Goal: Task Accomplishment & Management: Complete application form

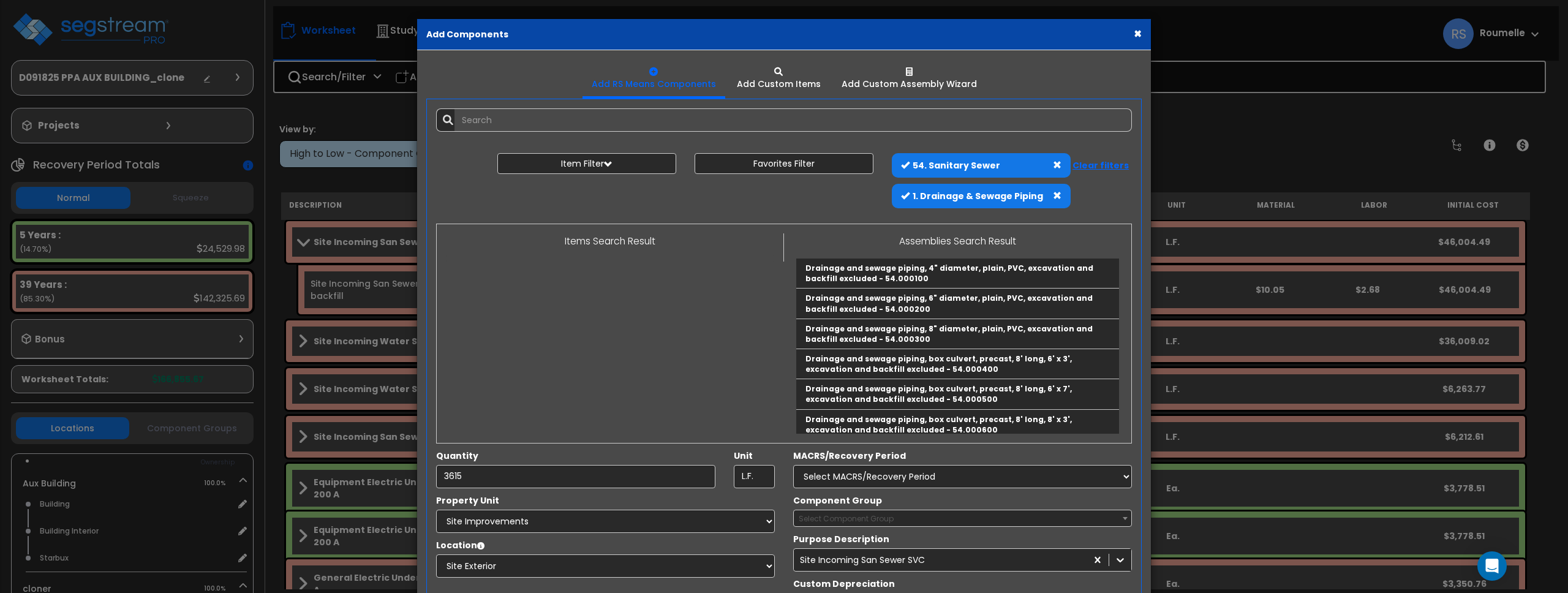
select select "119603"
select select "8"
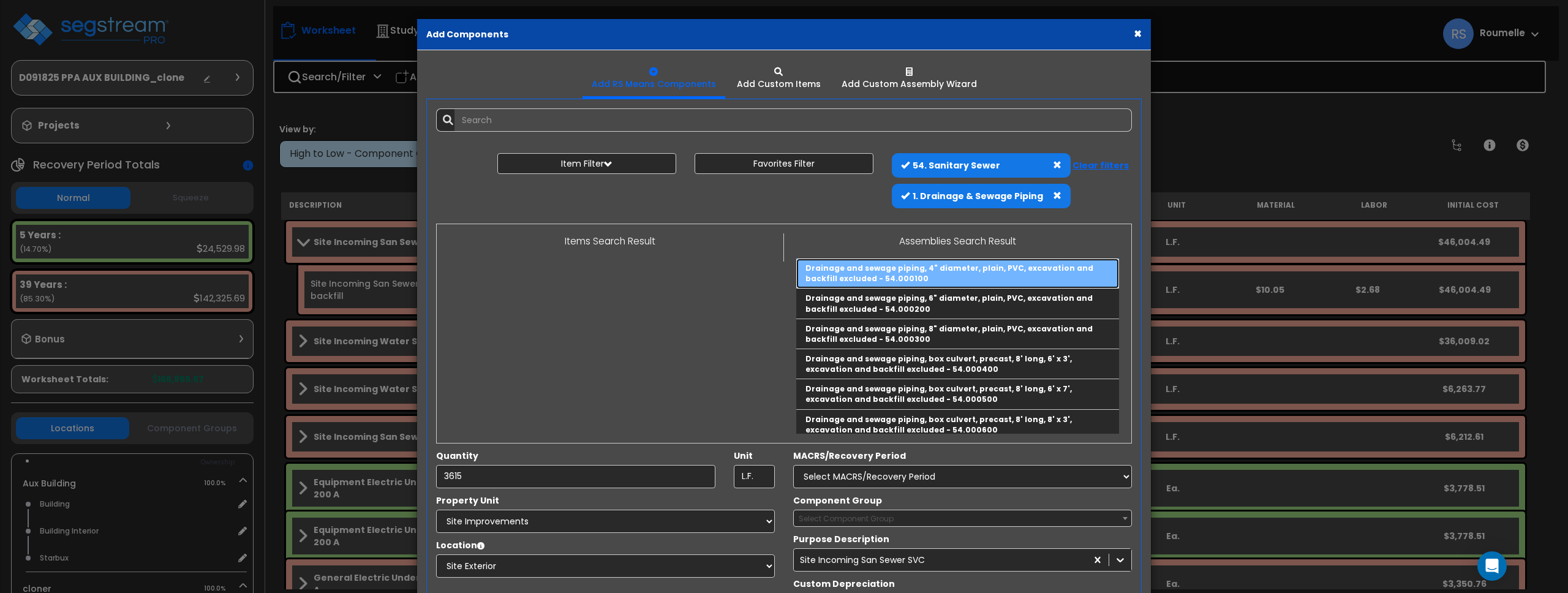
click at [847, 276] on link "Drainage and sewage piping, 4" diameter, plain, PVC, excavation and backfill ex…" at bounding box center [957, 273] width 322 height 30
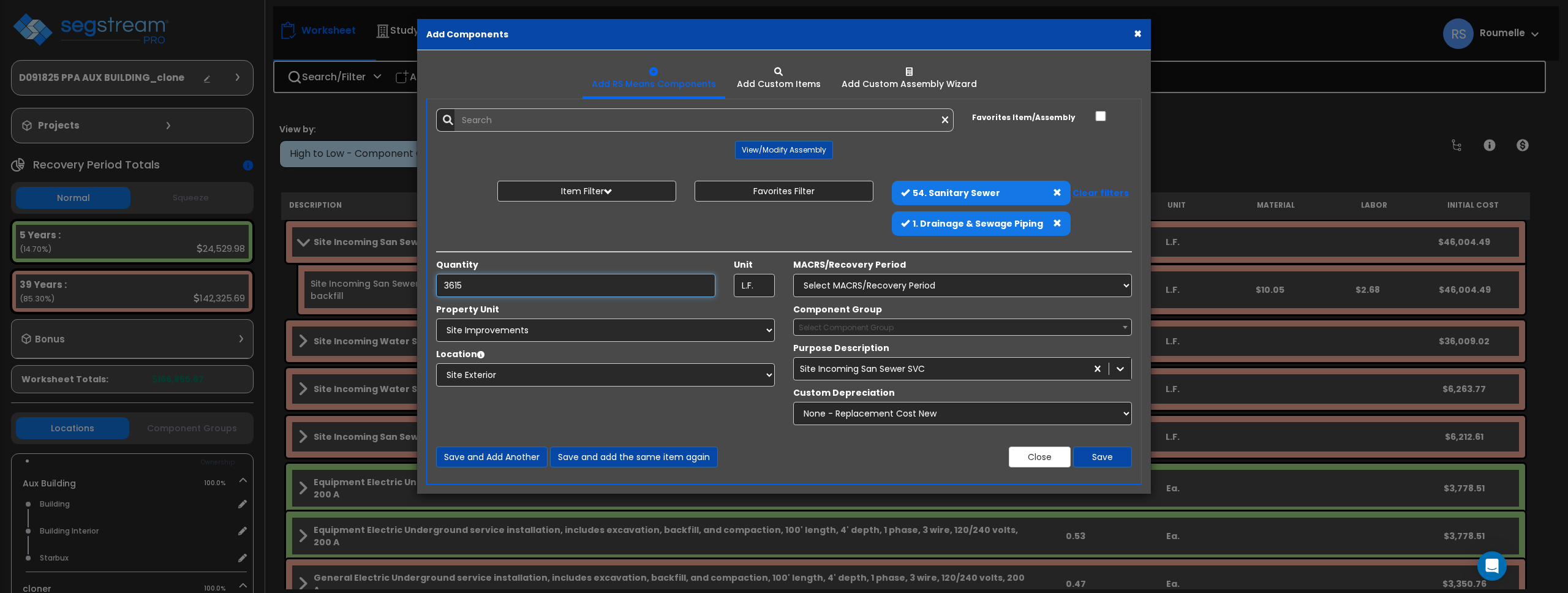
type input "Drainage and sewage piping, 4" diameter, plain, PVC, excavation and backfill ex…"
click at [874, 277] on select "Select MACRS/Recovery Period 5 Years - 57.0 - Distributive Trades & Services 5 …" at bounding box center [962, 285] width 339 height 23
select select "72349"
click at [793, 274] on select "Select MACRS/Recovery Period 5 Years - 57.0 - Distributive Trades & Services 5 …" at bounding box center [962, 285] width 339 height 23
click at [852, 326] on span "Select Component Group" at bounding box center [846, 328] width 95 height 10
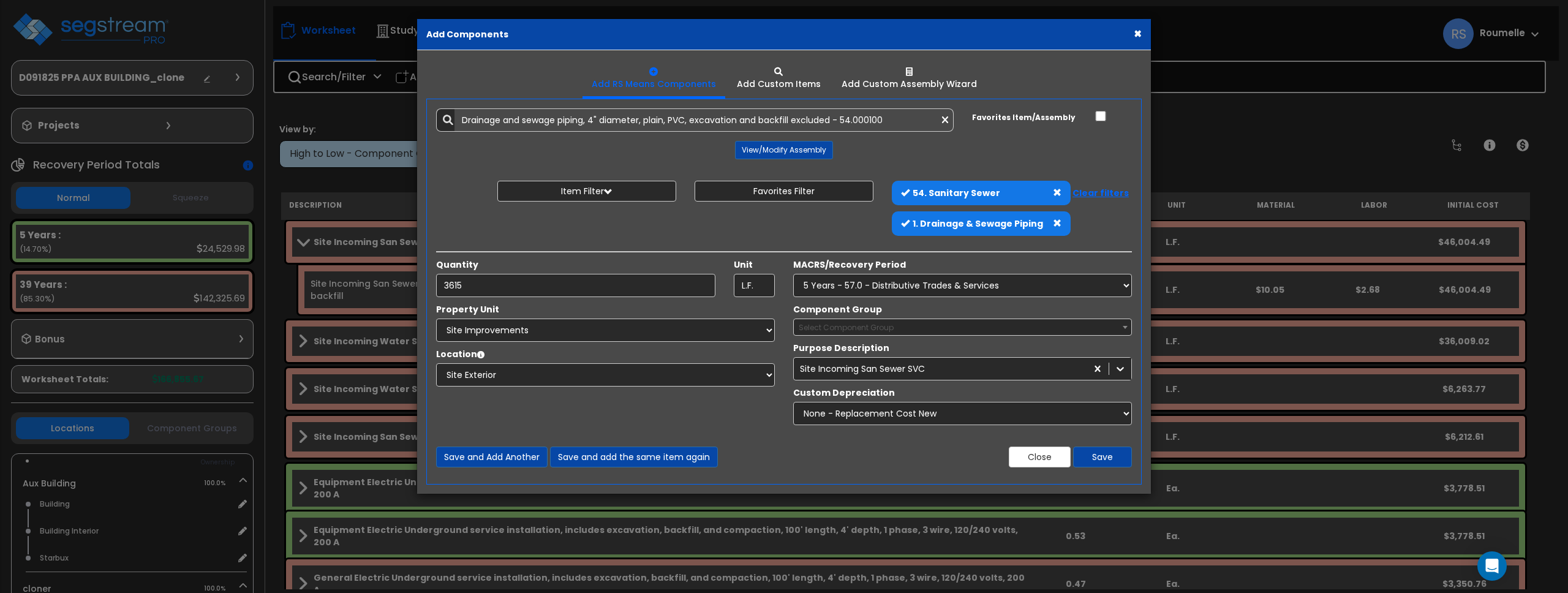
click at [852, 326] on span "Select Component Group" at bounding box center [846, 328] width 95 height 10
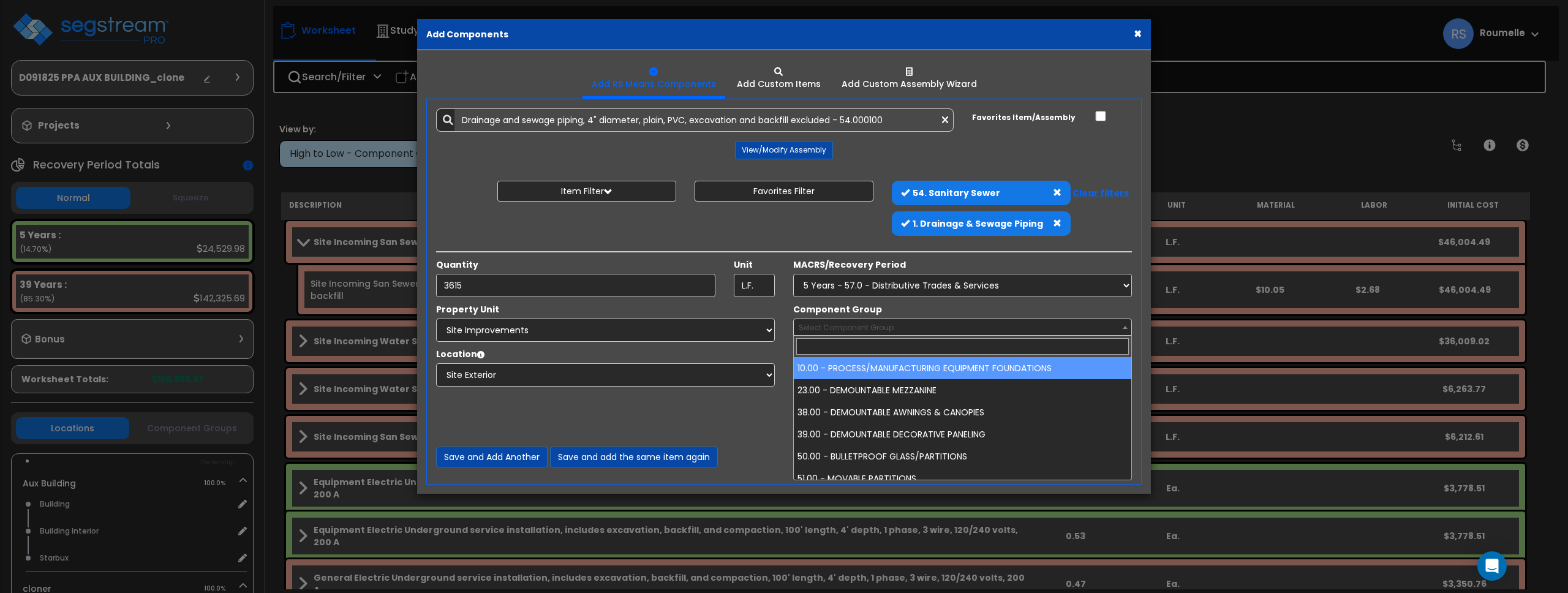
click at [939, 331] on span "Select Component Group" at bounding box center [962, 328] width 338 height 17
click at [979, 328] on span "Select Component Group" at bounding box center [962, 328] width 338 height 17
click at [980, 334] on span "Select Component Group" at bounding box center [962, 328] width 338 height 17
drag, startPoint x: 967, startPoint y: 368, endPoint x: 1015, endPoint y: 363, distance: 48.3
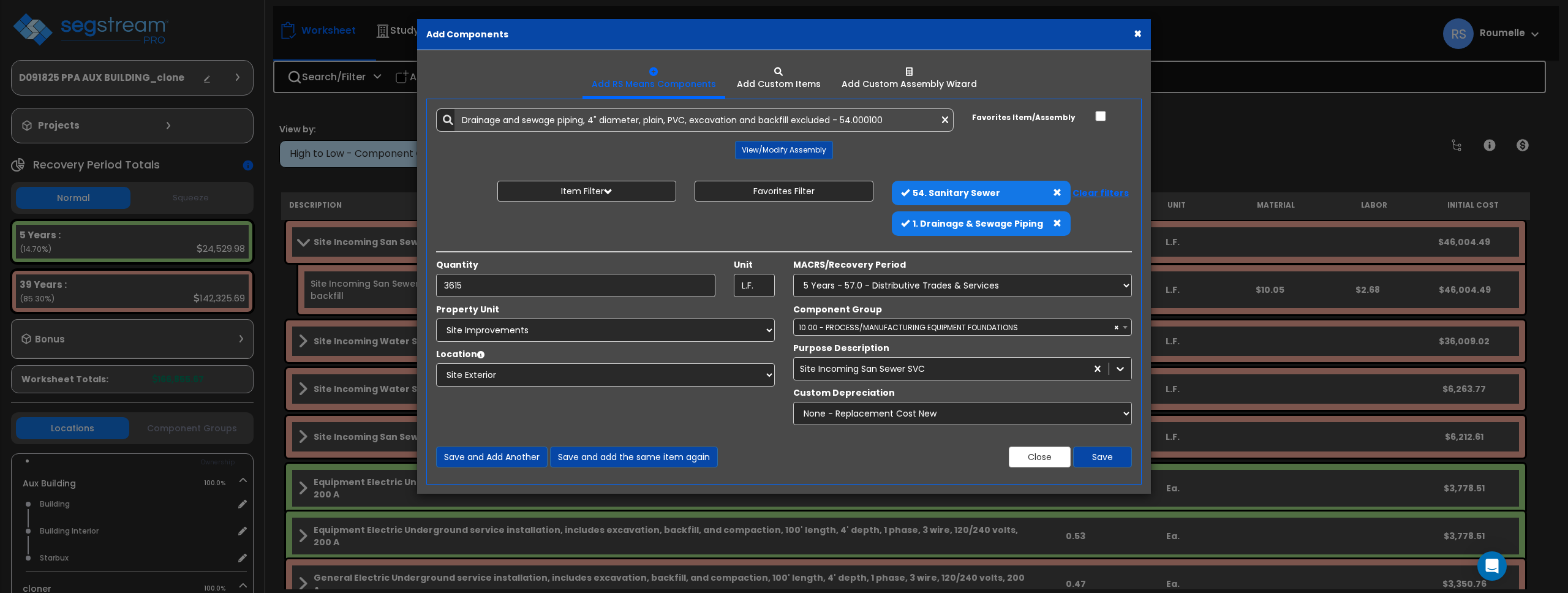
click at [1121, 328] on span at bounding box center [1125, 327] width 12 height 16
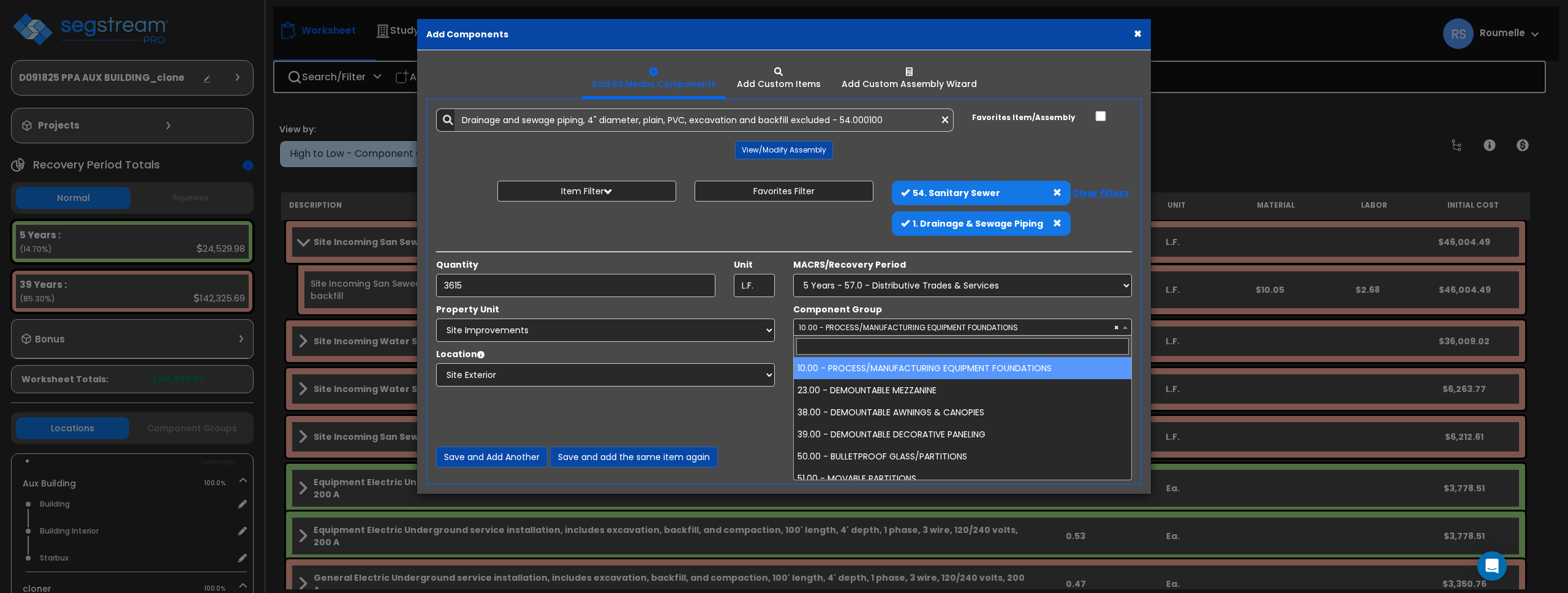
click at [1127, 327] on b at bounding box center [1125, 328] width 5 height 3
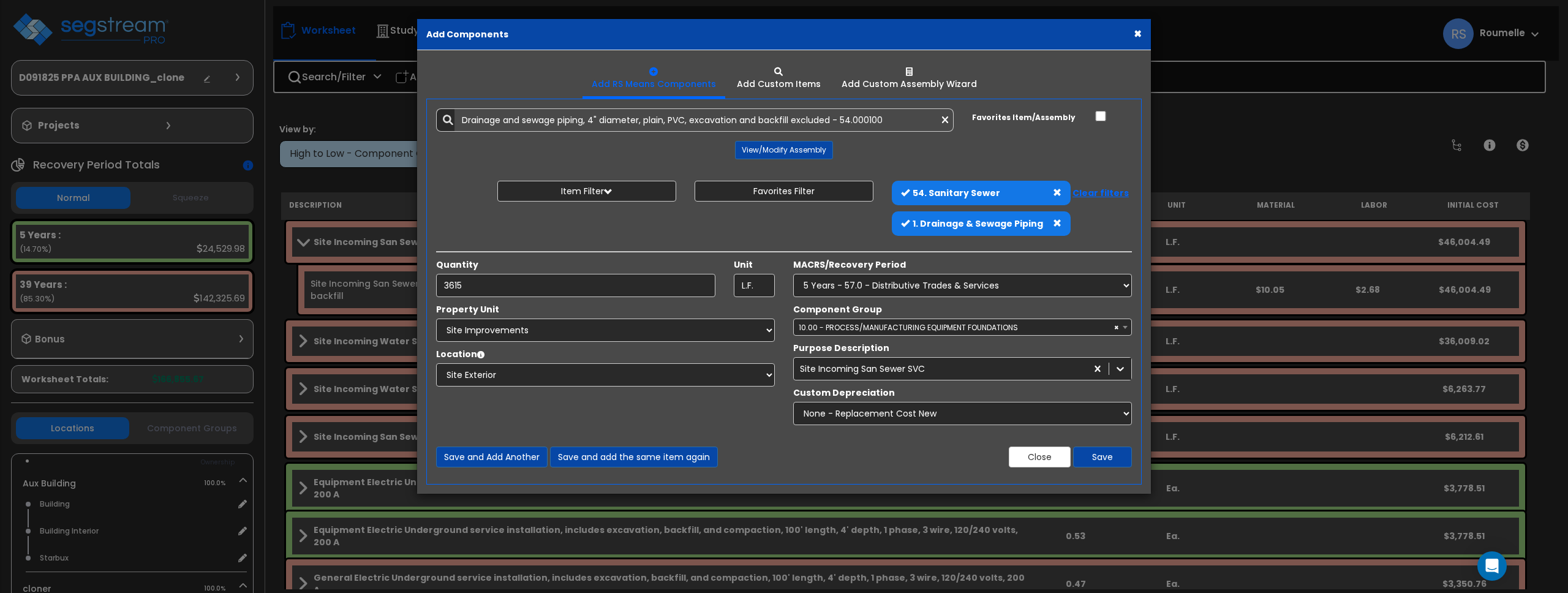
click at [1126, 327] on b at bounding box center [1125, 328] width 5 height 3
click at [1125, 329] on b at bounding box center [1125, 328] width 5 height 3
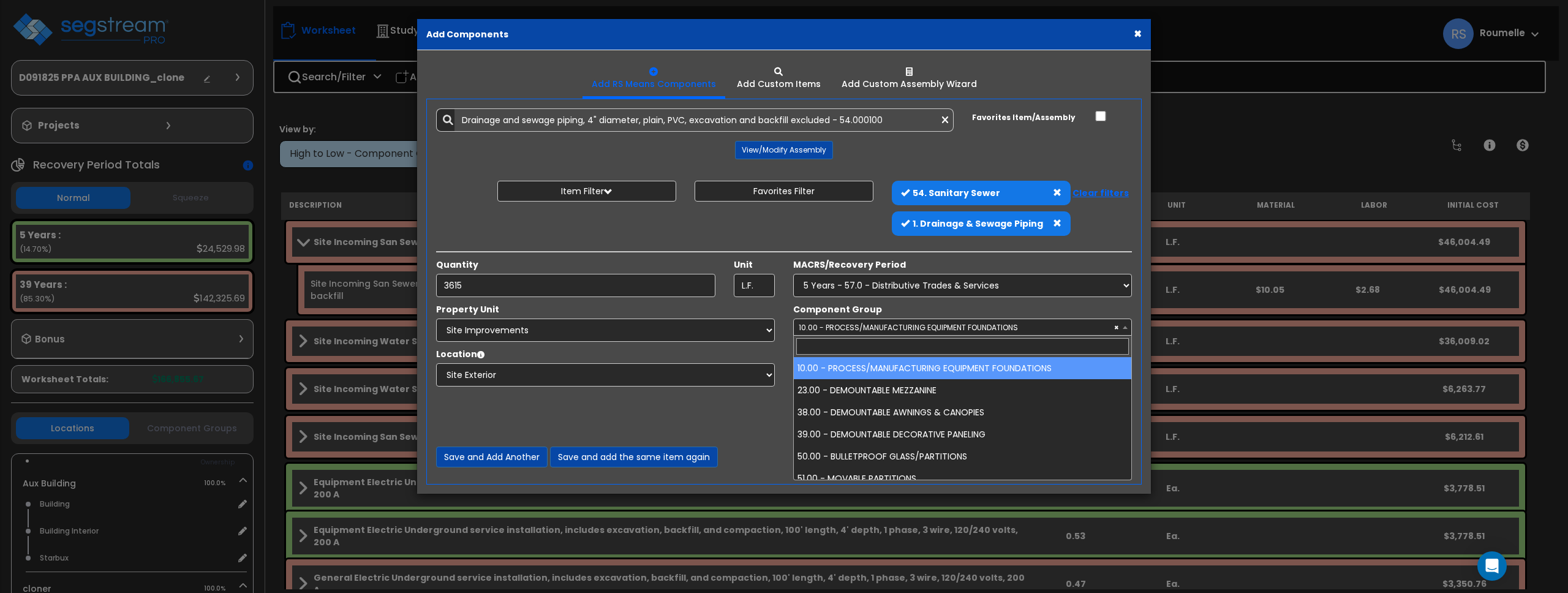
drag, startPoint x: 1125, startPoint y: 332, endPoint x: 1118, endPoint y: 336, distance: 8.1
click at [1125, 332] on span at bounding box center [1125, 327] width 12 height 16
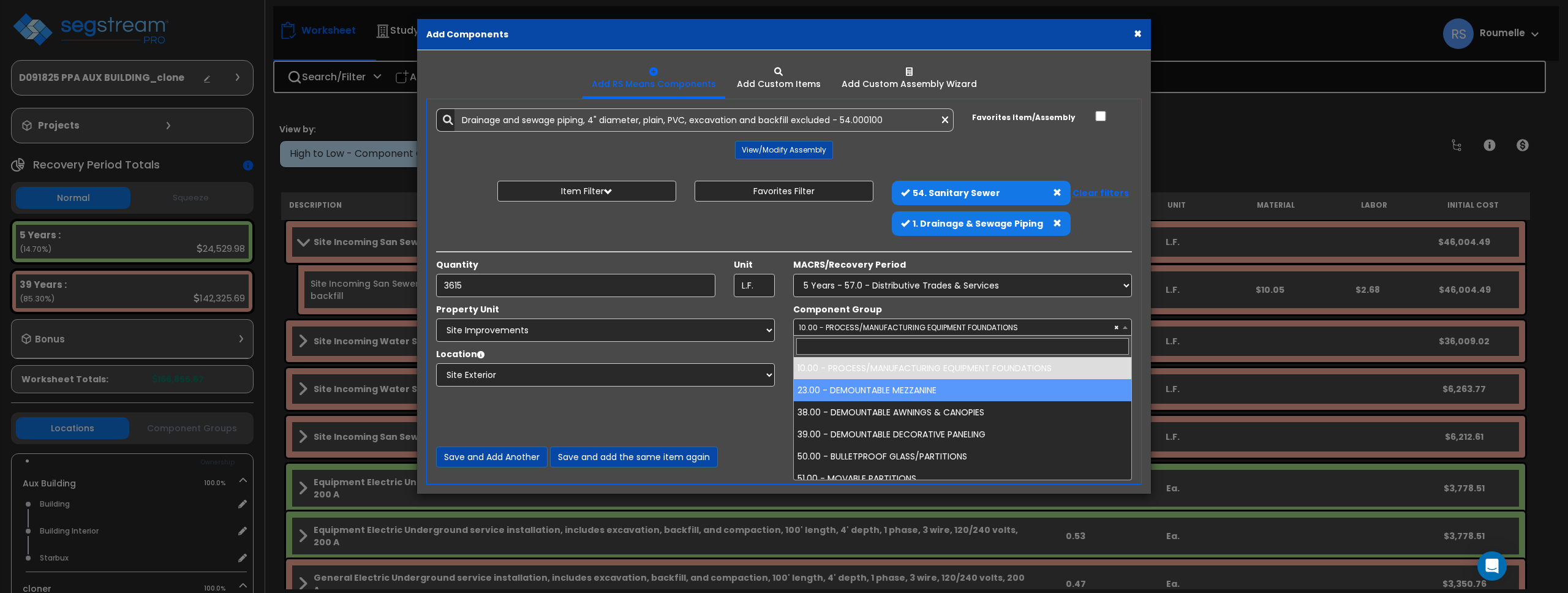
drag, startPoint x: 1068, startPoint y: 392, endPoint x: 1074, endPoint y: 385, distance: 9.2
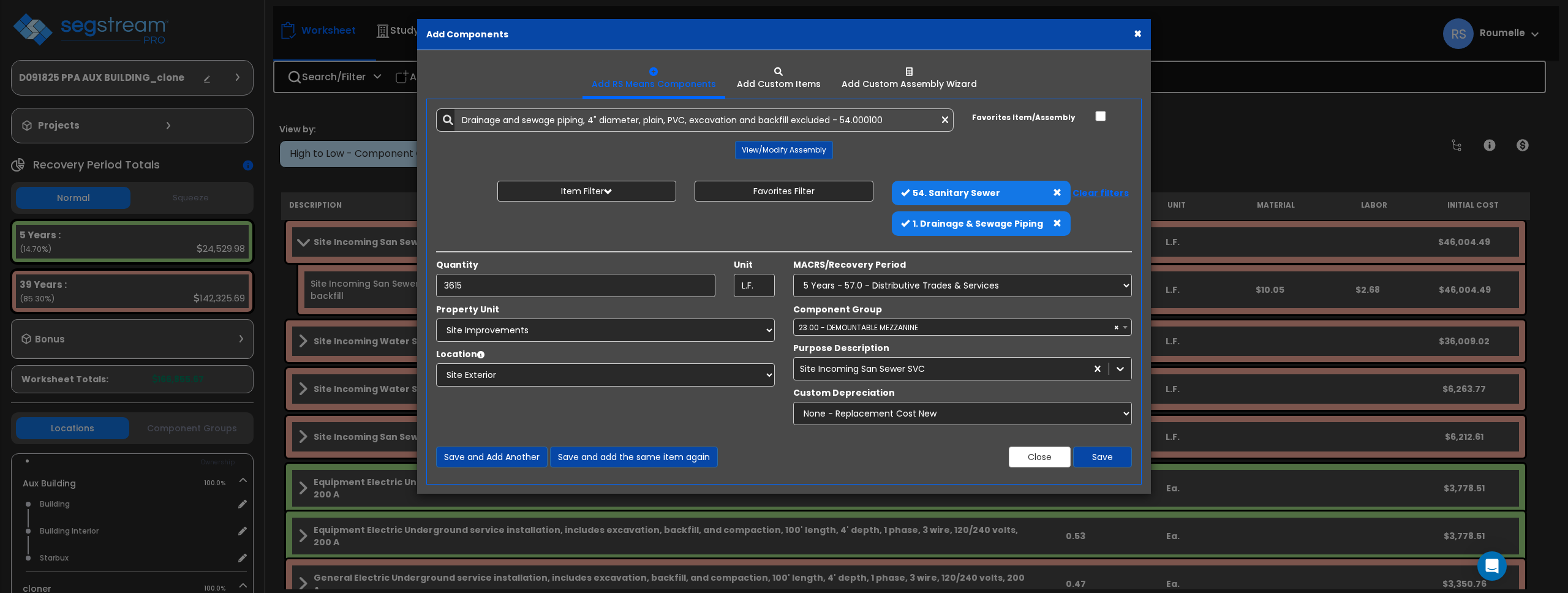
drag, startPoint x: 1068, startPoint y: 326, endPoint x: 1062, endPoint y: 334, distance: 10.0
click at [1068, 327] on span "× 23.00 - DEMOUNTABLE MEZZANINE" at bounding box center [962, 328] width 338 height 17
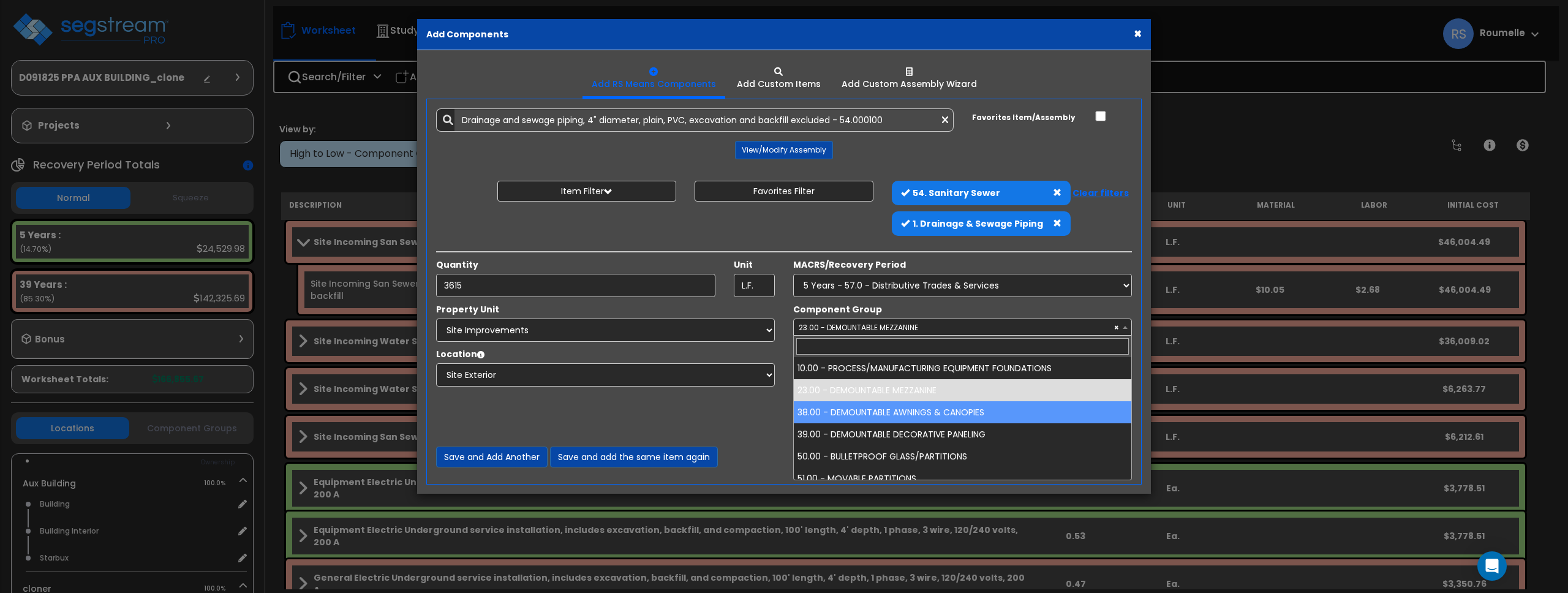
drag, startPoint x: 950, startPoint y: 418, endPoint x: 956, endPoint y: 401, distance: 18.0
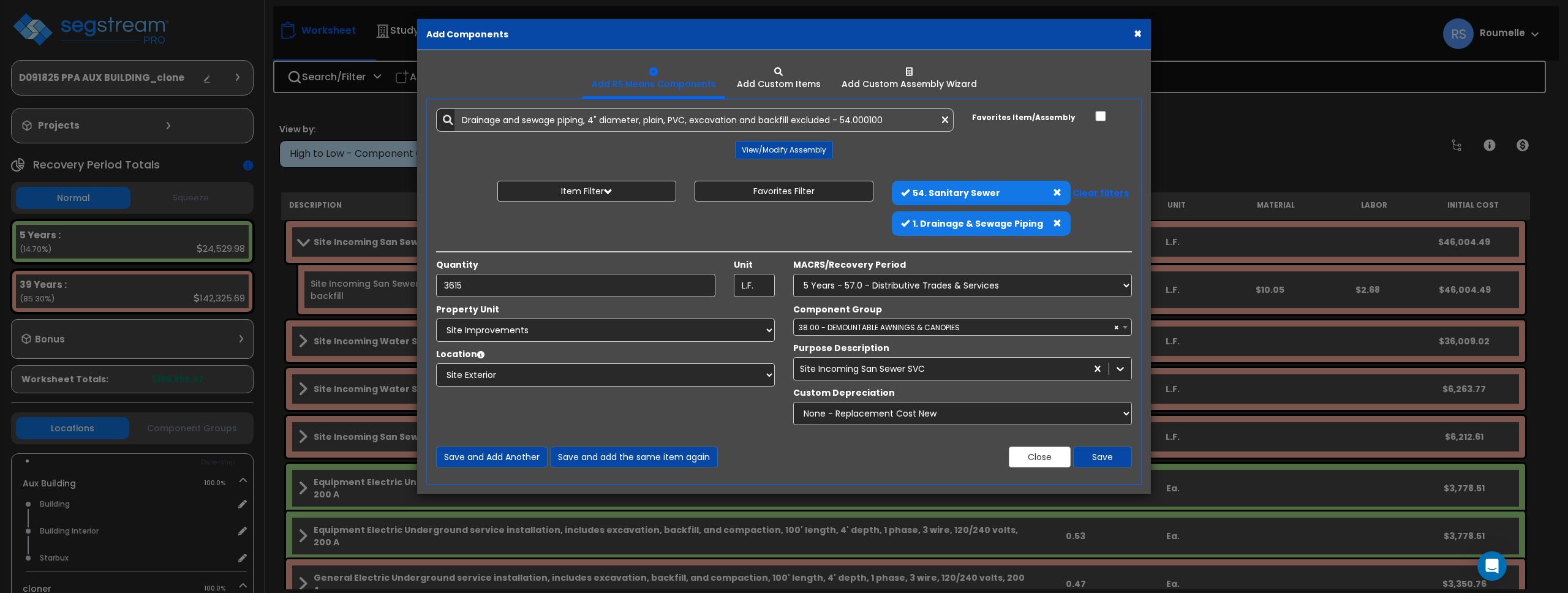
click at [956, 329] on span "× 38.00 - DEMOUNTABLE AWNINGS & CANOPIES" at bounding box center [962, 328] width 338 height 17
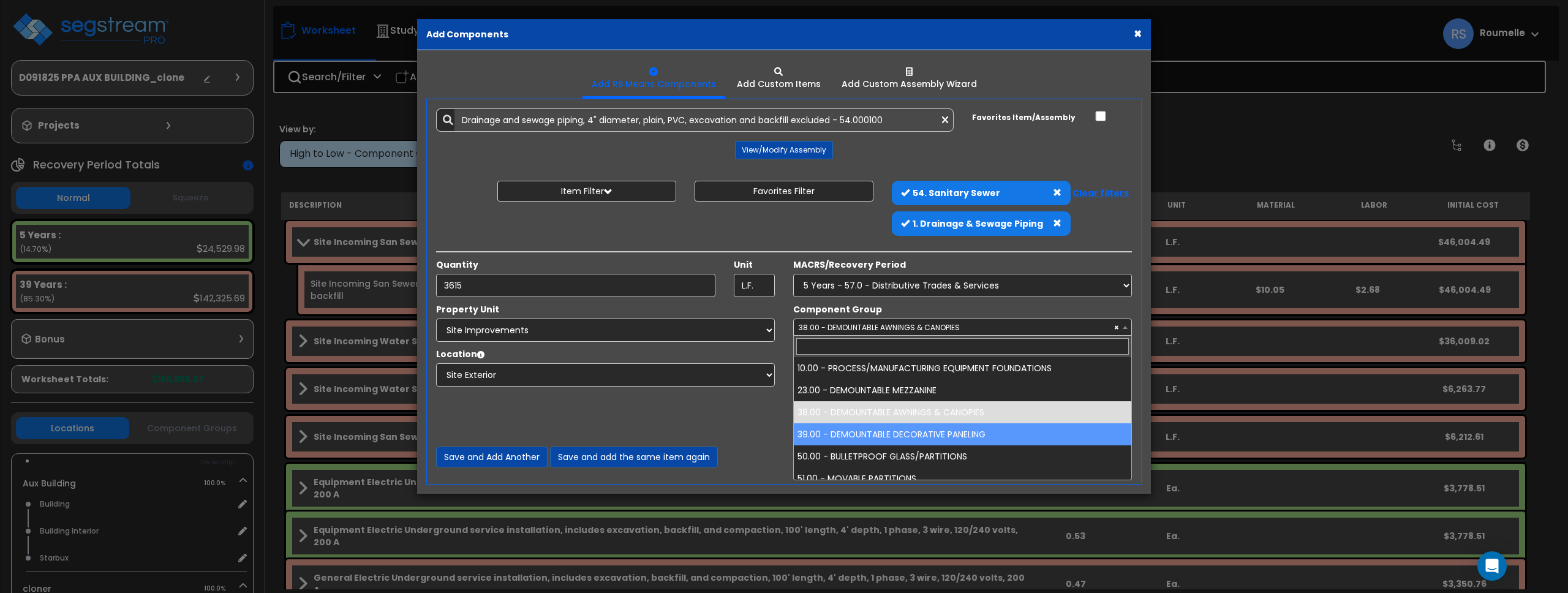
drag, startPoint x: 917, startPoint y: 435, endPoint x: 922, endPoint y: 418, distance: 17.7
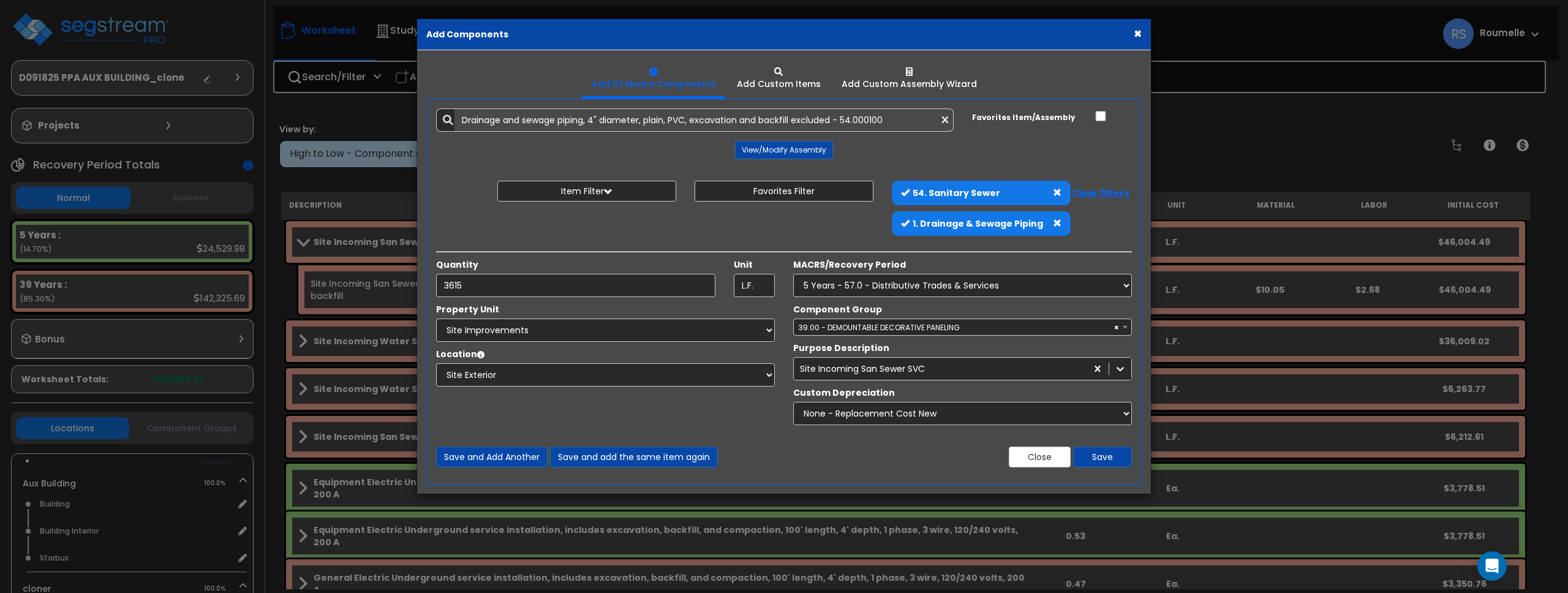
click at [929, 328] on span "× 39.00 - DEMOUNTABLE DECORATIVE PANELING" at bounding box center [962, 328] width 338 height 17
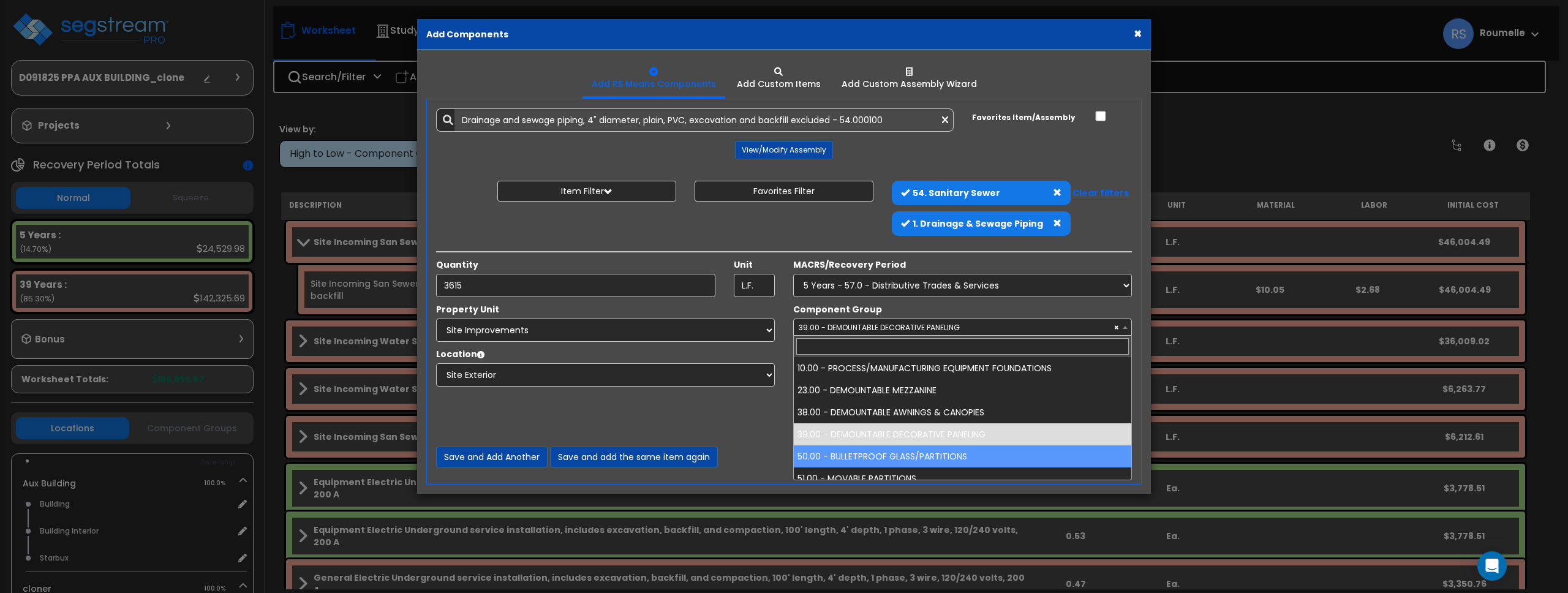
drag, startPoint x: 911, startPoint y: 460, endPoint x: 898, endPoint y: 462, distance: 13.2
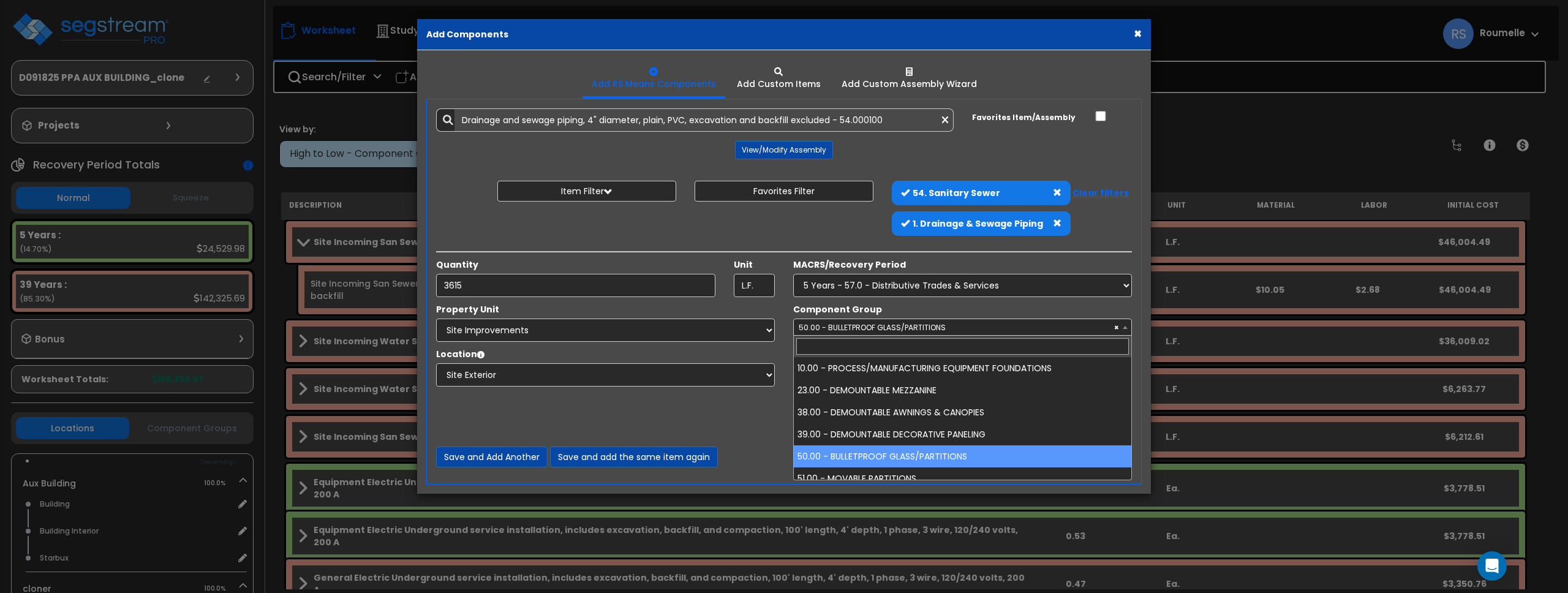
drag, startPoint x: 891, startPoint y: 329, endPoint x: 909, endPoint y: 382, distance: 56.0
click at [892, 329] on span "× 50.00 - BULLETPROOF GLASS/PARTITIONS" at bounding box center [962, 328] width 338 height 17
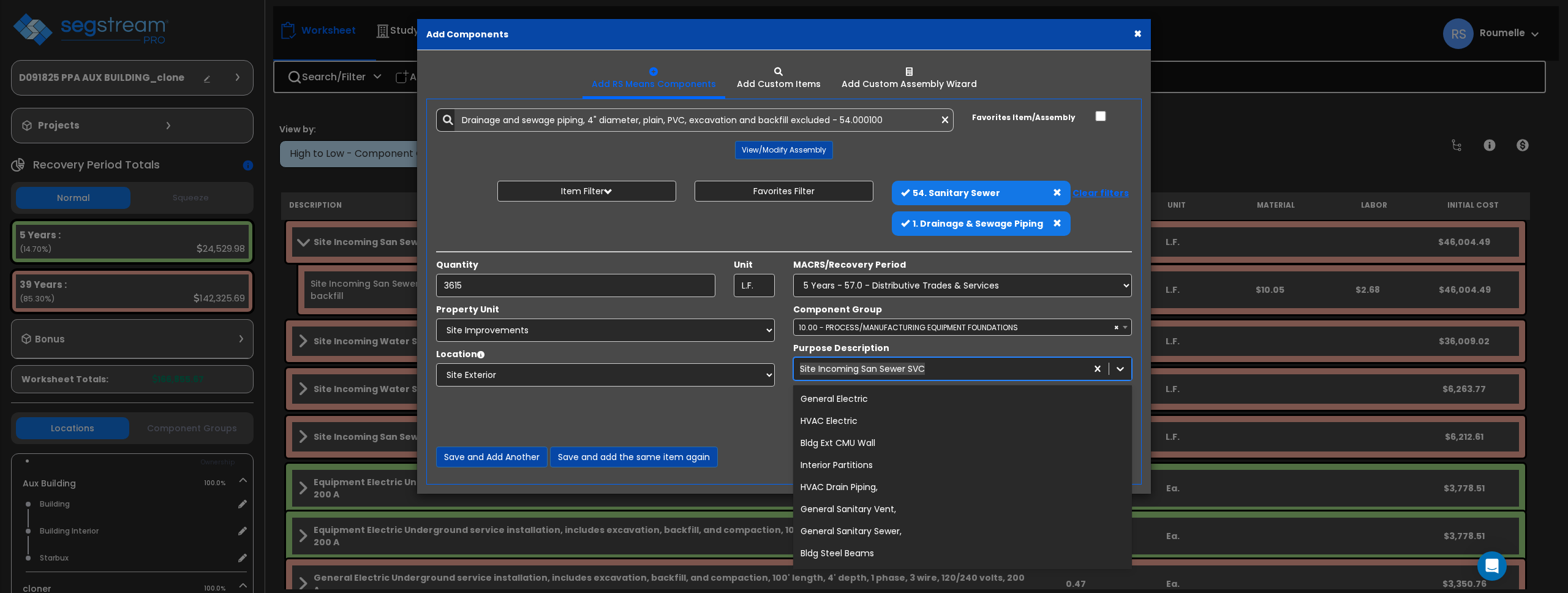
click at [865, 369] on div "Site Incoming San Sewer SVC" at bounding box center [862, 369] width 125 height 12
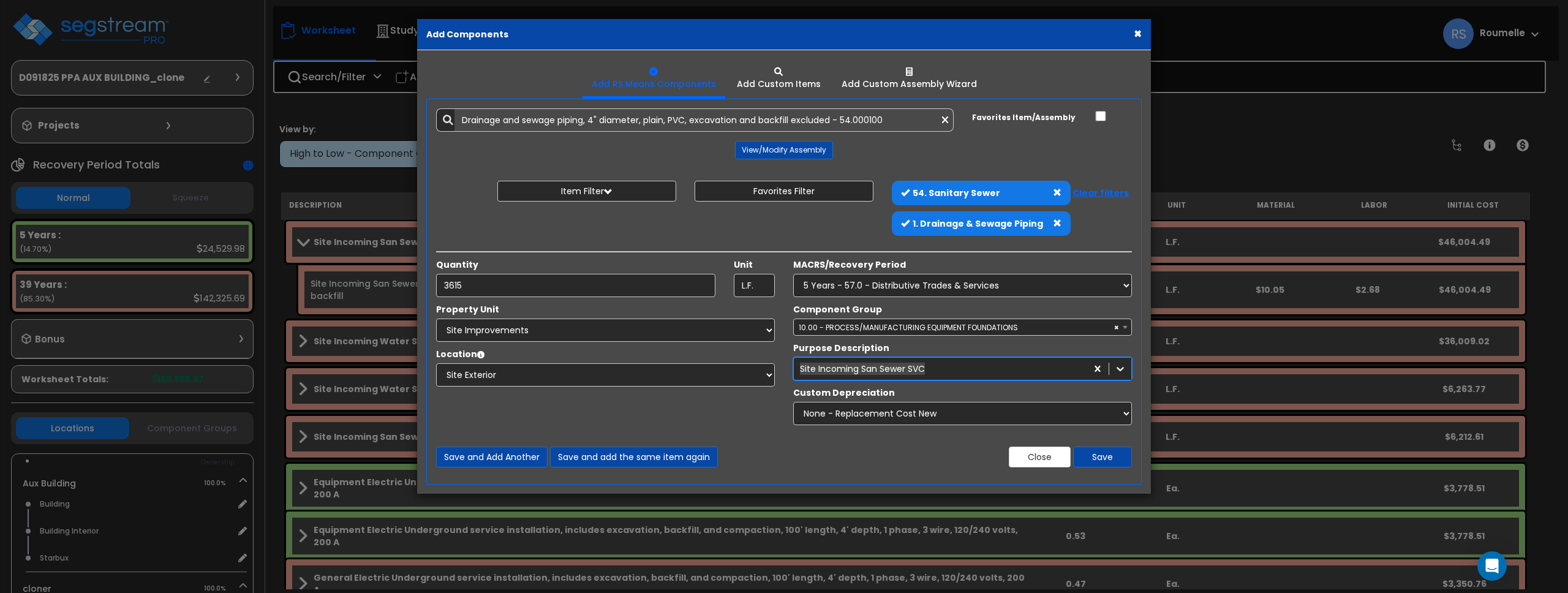
click at [865, 369] on div "Site Incoming San Sewer SVC" at bounding box center [862, 369] width 125 height 12
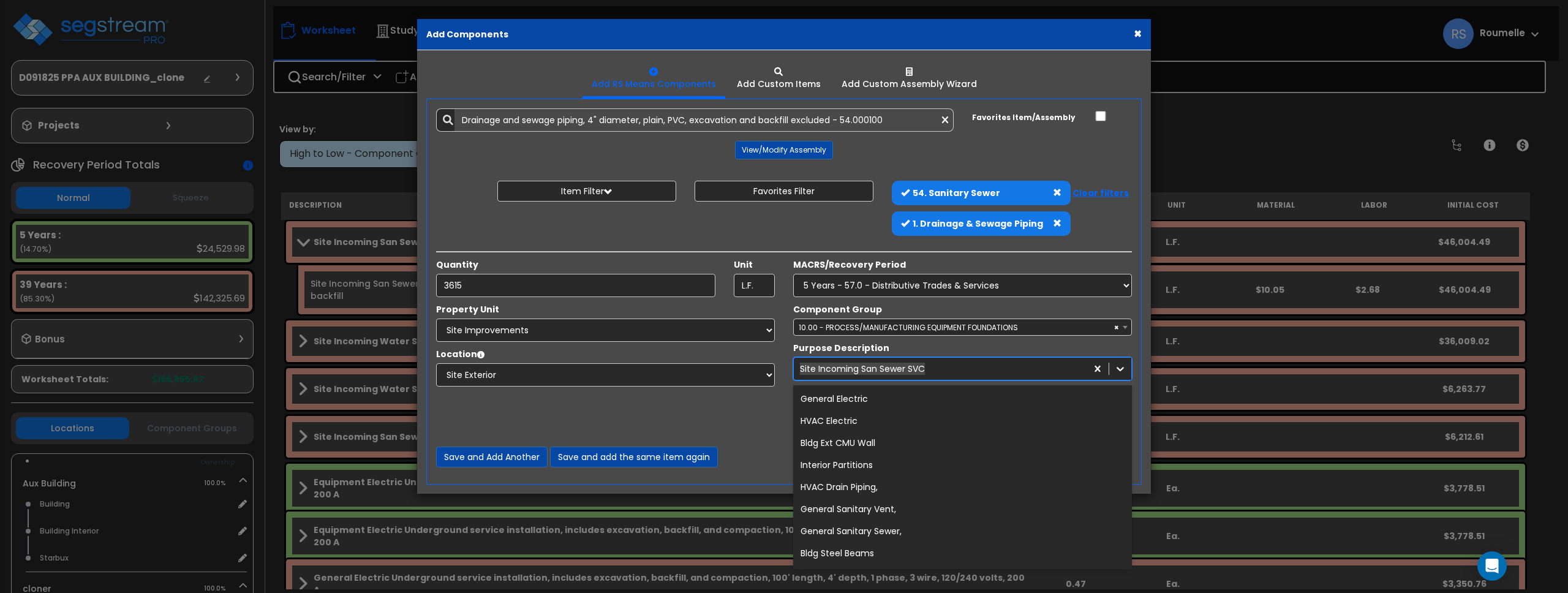
click at [865, 369] on div "Site Incoming San Sewer SVC" at bounding box center [862, 369] width 125 height 12
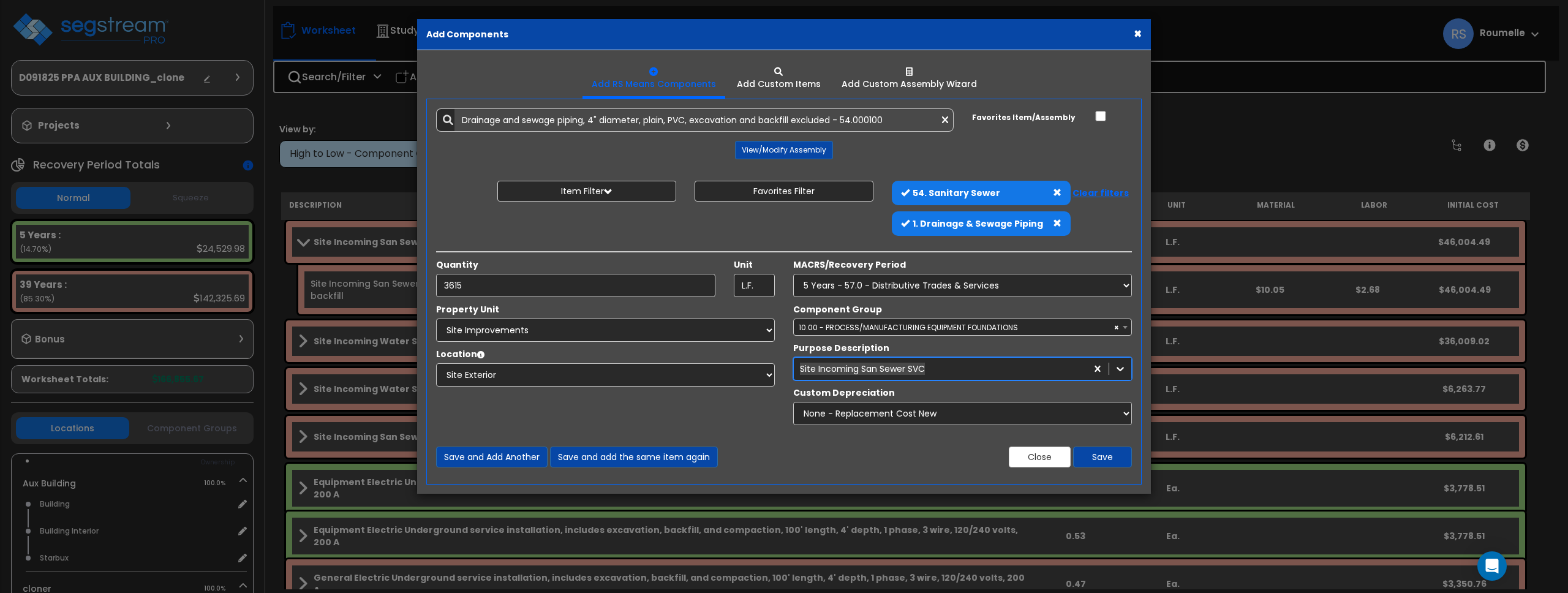
click at [866, 369] on div "Site Incoming San Sewer SVC" at bounding box center [862, 369] width 125 height 12
click at [870, 329] on span "× 10.00 - PROCESS/MANUFACTURING EQUIPMENT FOUNDATIONS" at bounding box center [962, 328] width 338 height 17
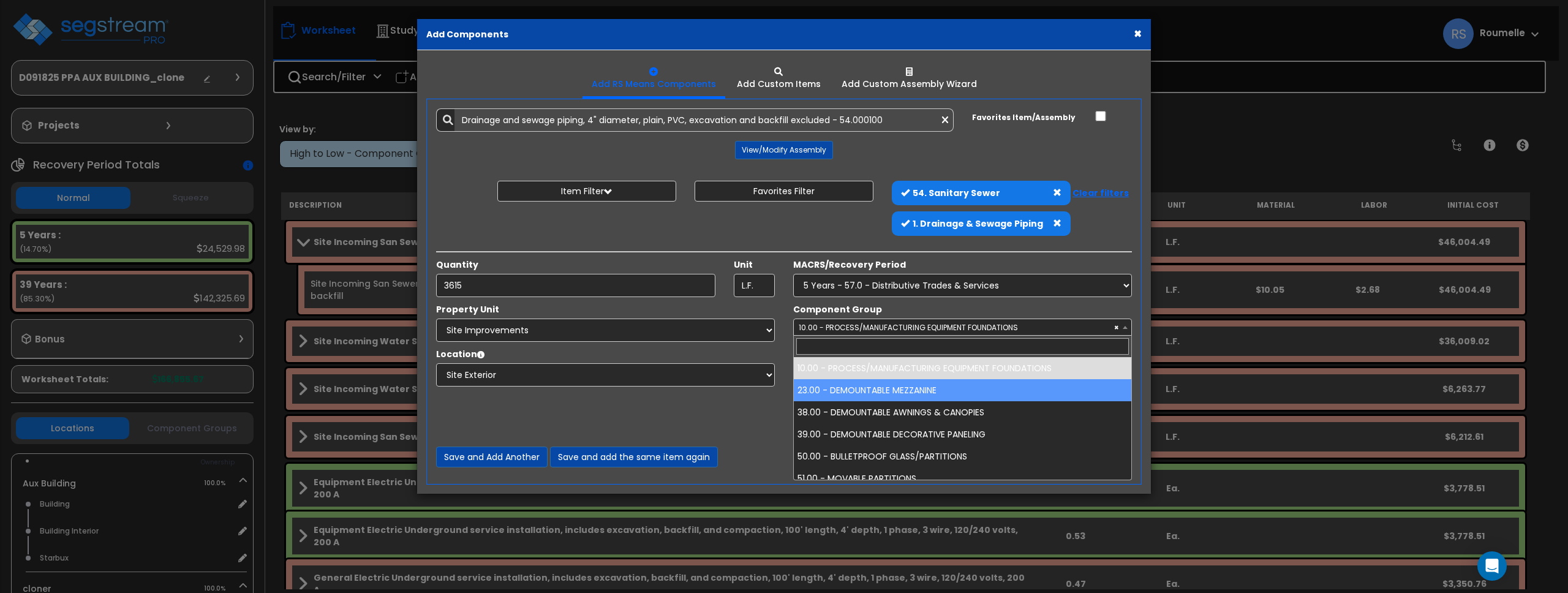
click at [871, 394] on label "Custom Depreciation" at bounding box center [843, 393] width 102 height 12
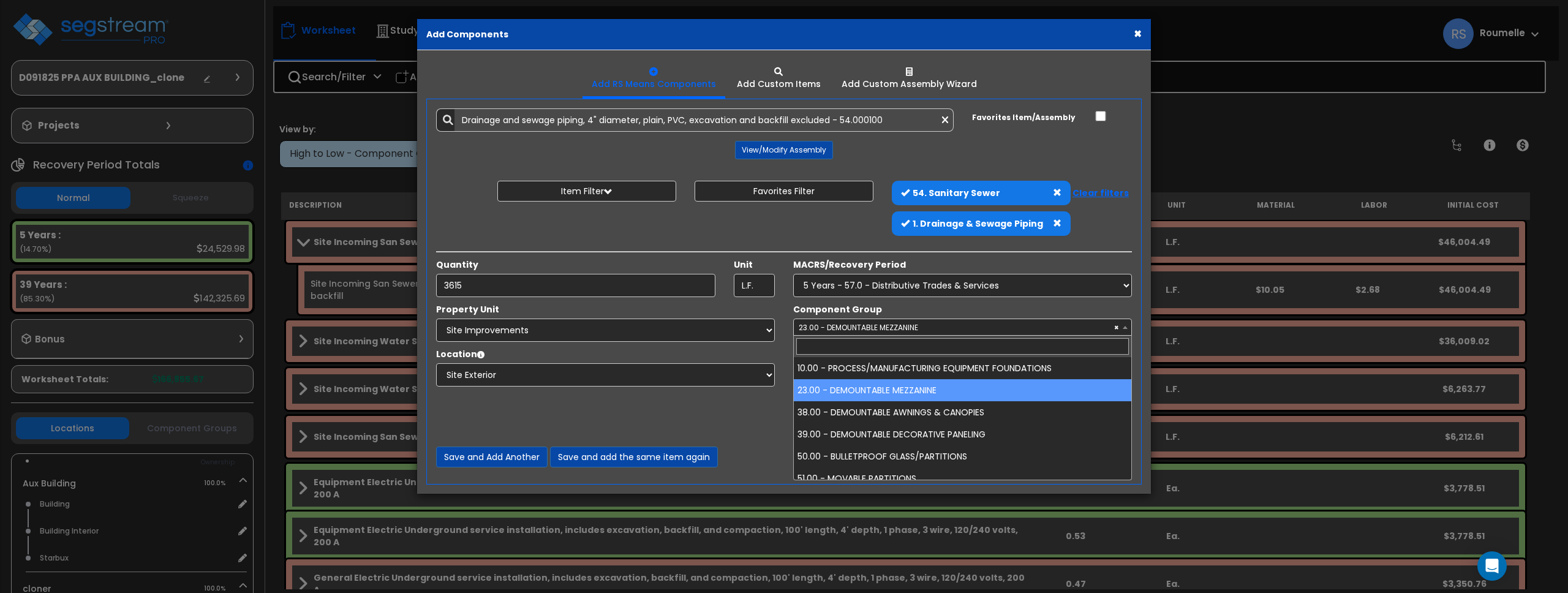
click at [896, 319] on span "× 23.00 - DEMOUNTABLE MEZZANINE" at bounding box center [962, 328] width 338 height 17
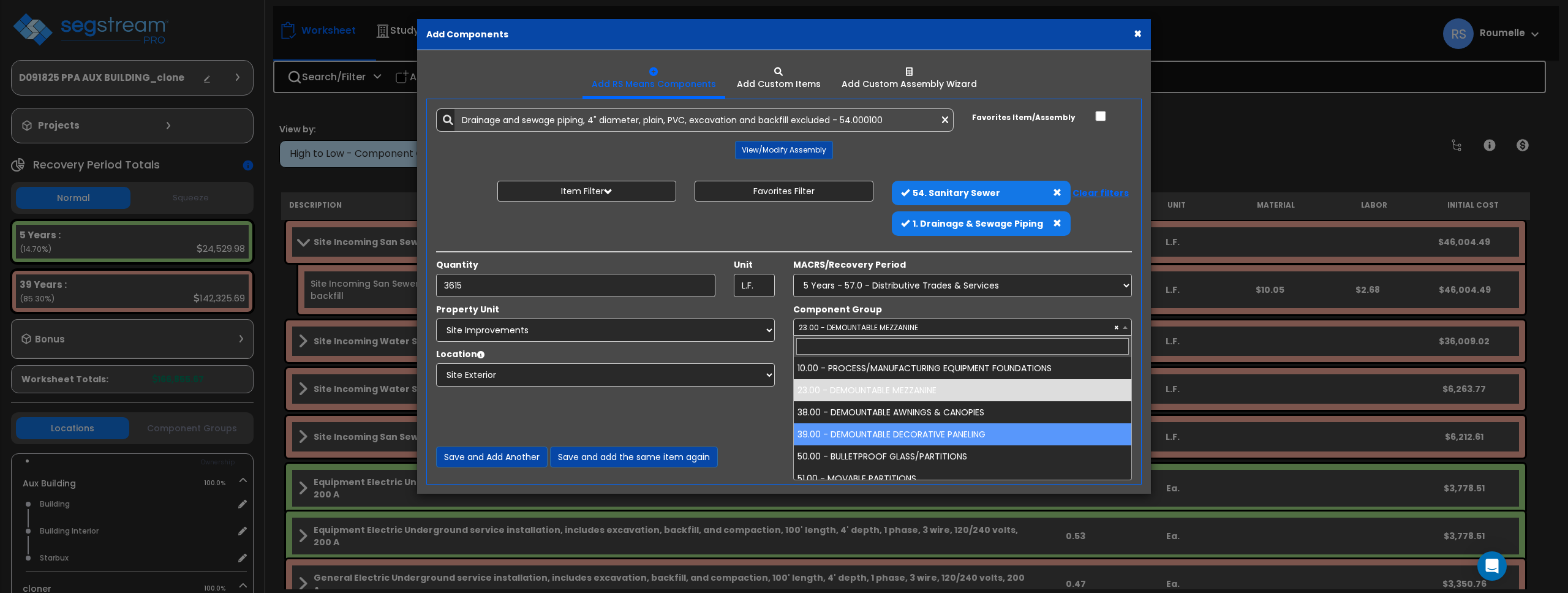
select select "85804"
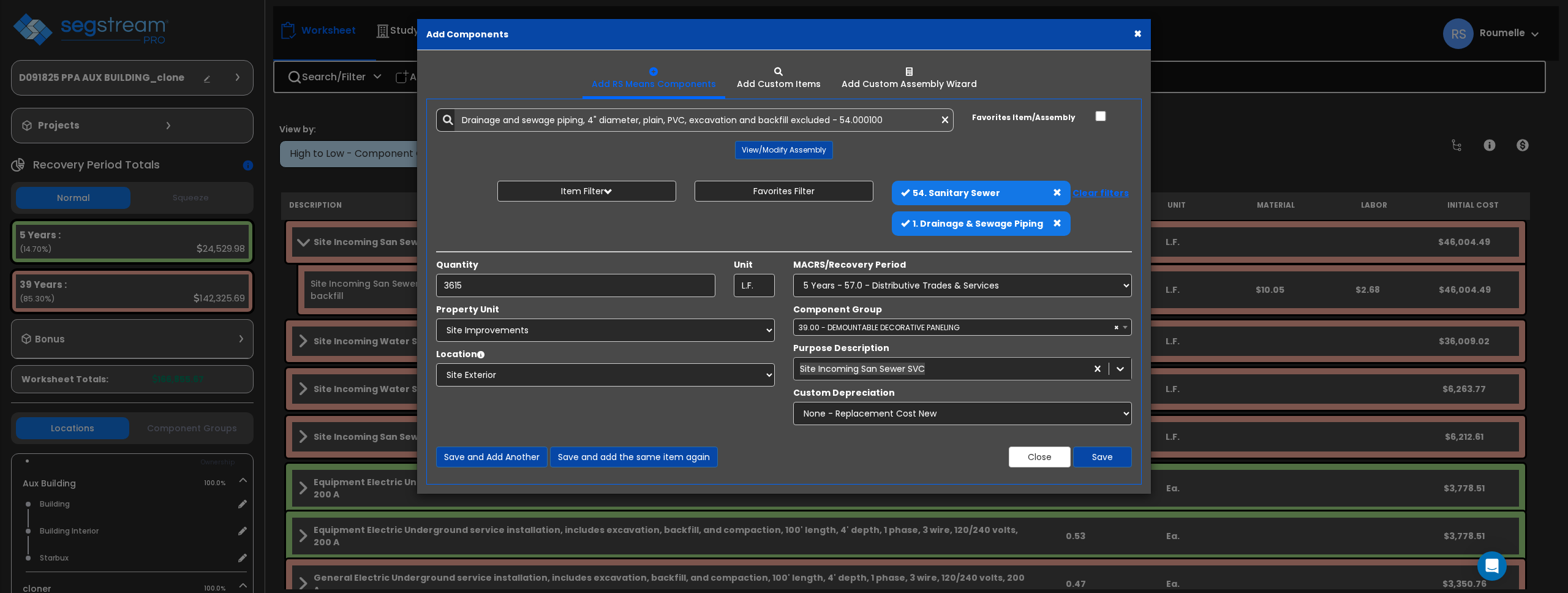
click at [879, 374] on div "Site Incoming San Sewer SVC" at bounding box center [862, 369] width 125 height 12
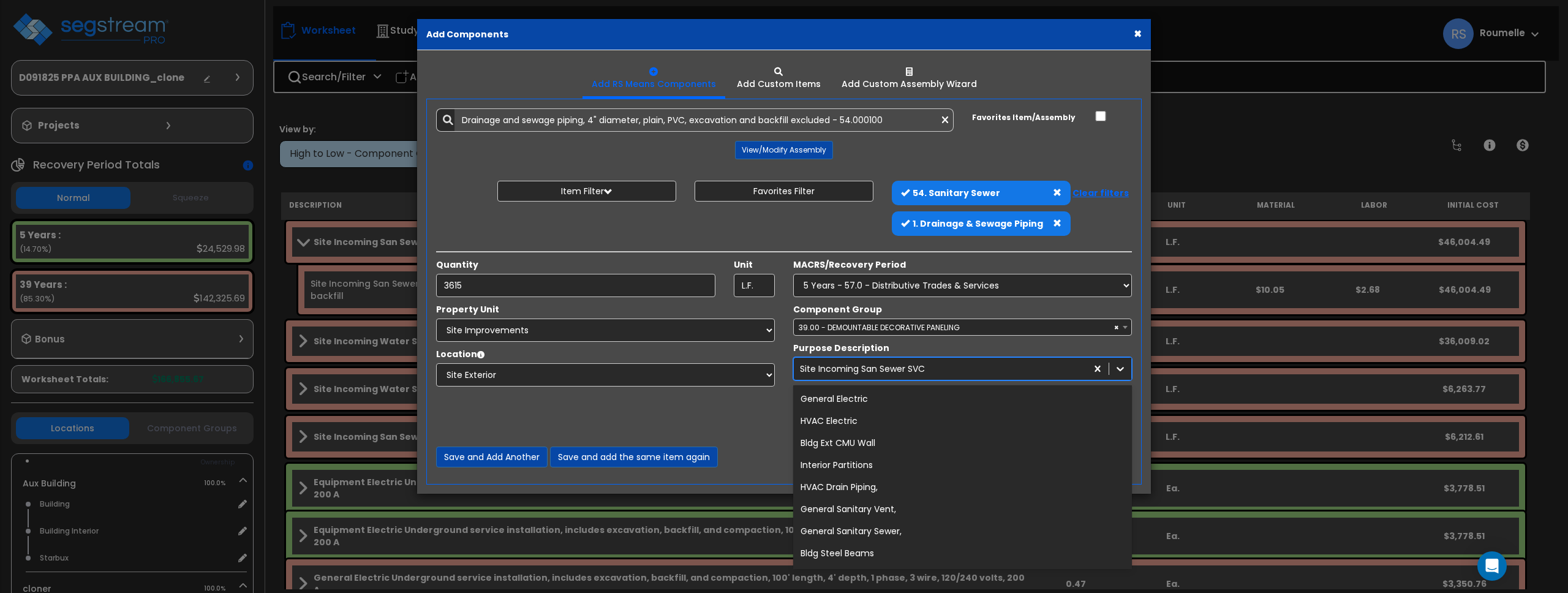
click at [879, 427] on div "HVAC Electric" at bounding box center [962, 421] width 339 height 22
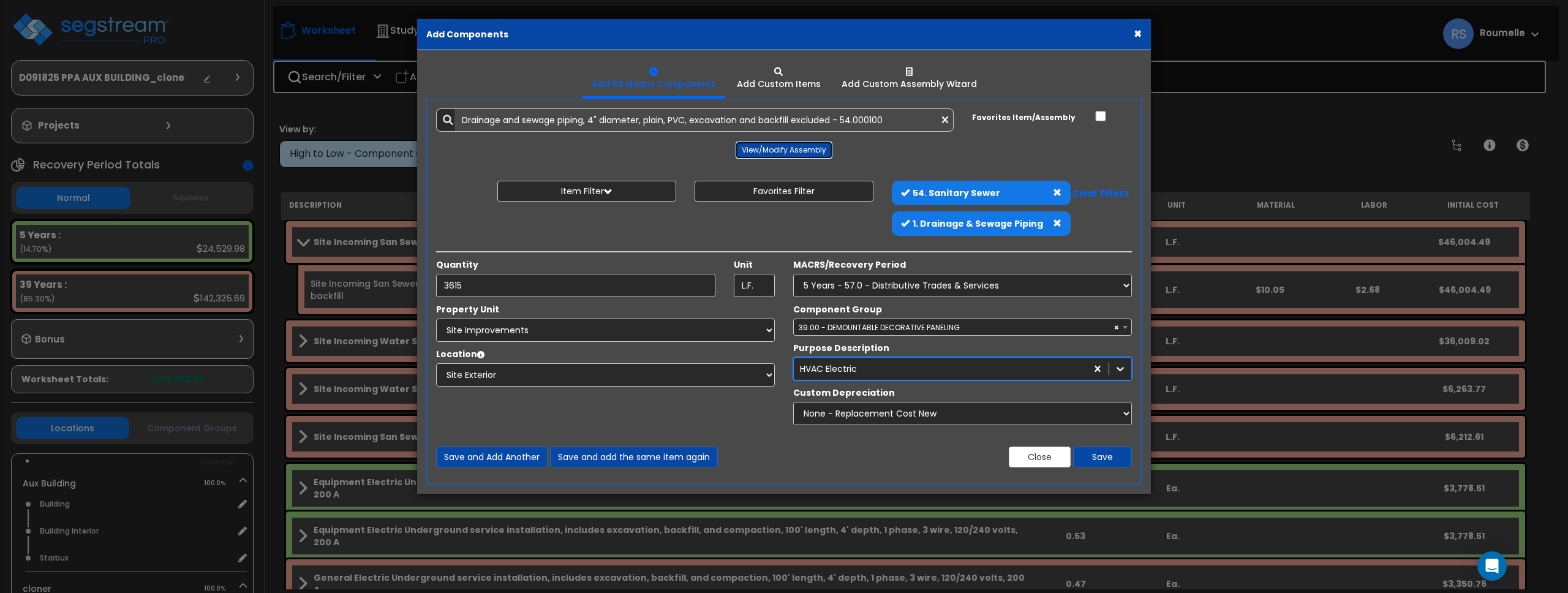
click at [765, 145] on button "View/Modify Assembly" at bounding box center [784, 150] width 98 height 18
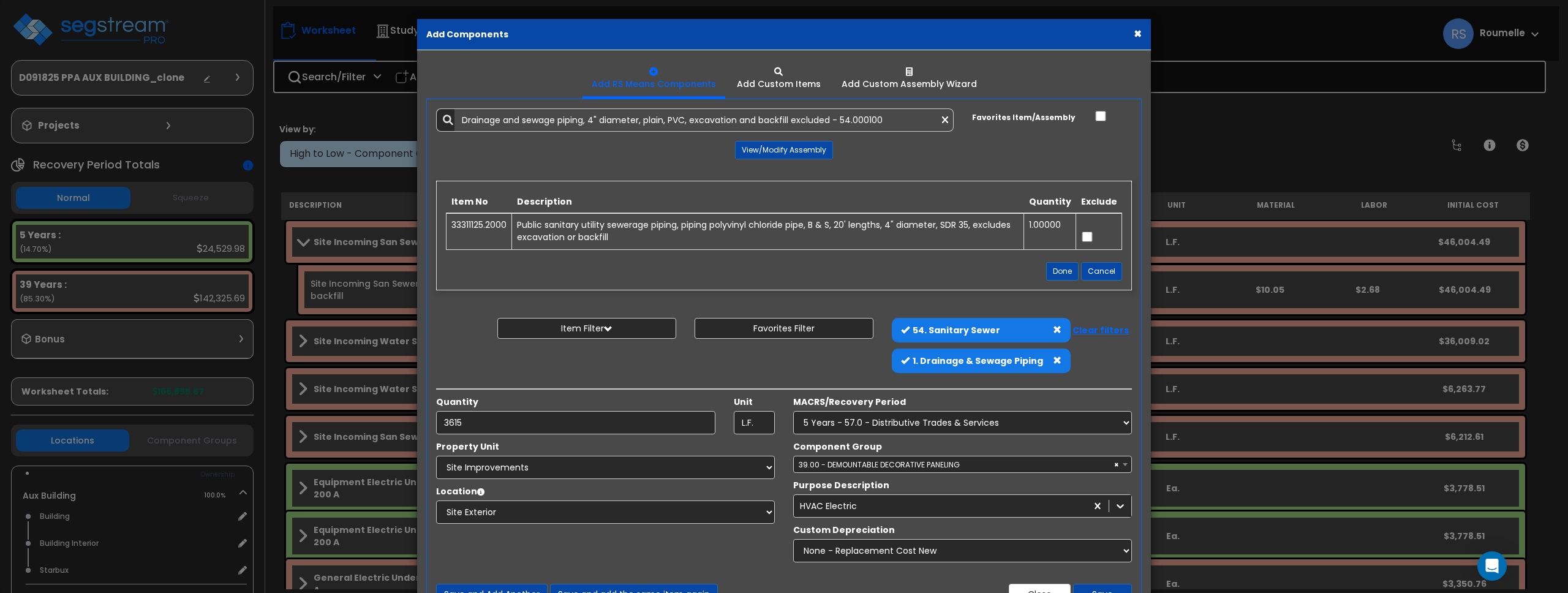
click at [1137, 33] on button "×" at bounding box center [1137, 33] width 8 height 13
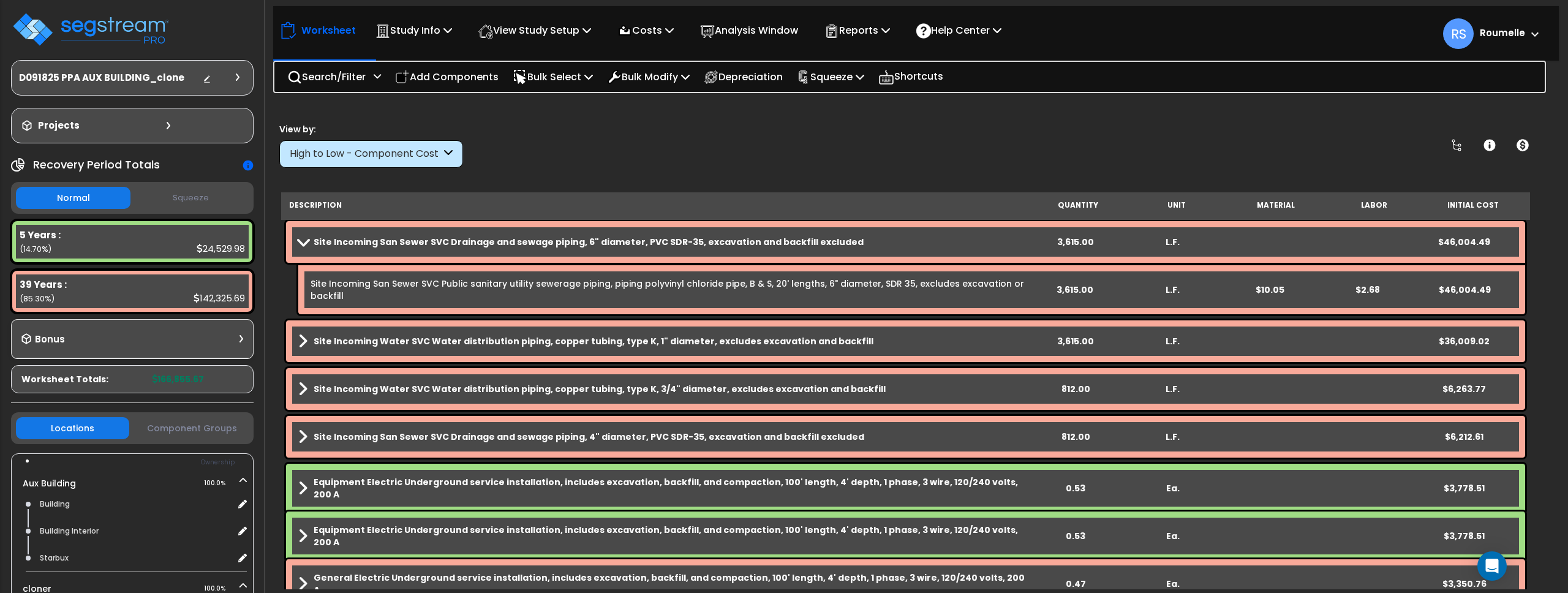
click at [683, 248] on link "Site Incoming San Sewer SVC Drainage and sewage piping, 6" diameter, PVC SDR-35…" at bounding box center [663, 242] width 729 height 17
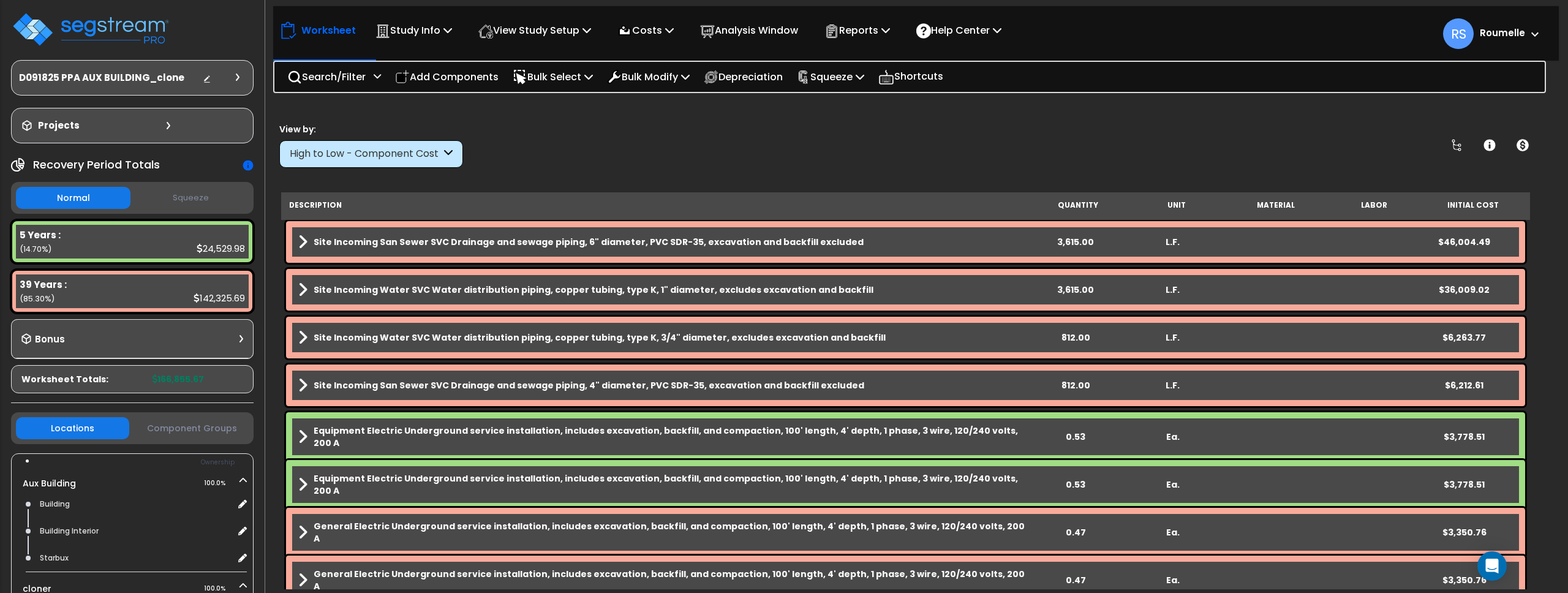
click at [685, 247] on b "Site Incoming San Sewer SVC Drainage and sewage piping, 6" diameter, PVC SDR-35…" at bounding box center [589, 242] width 550 height 12
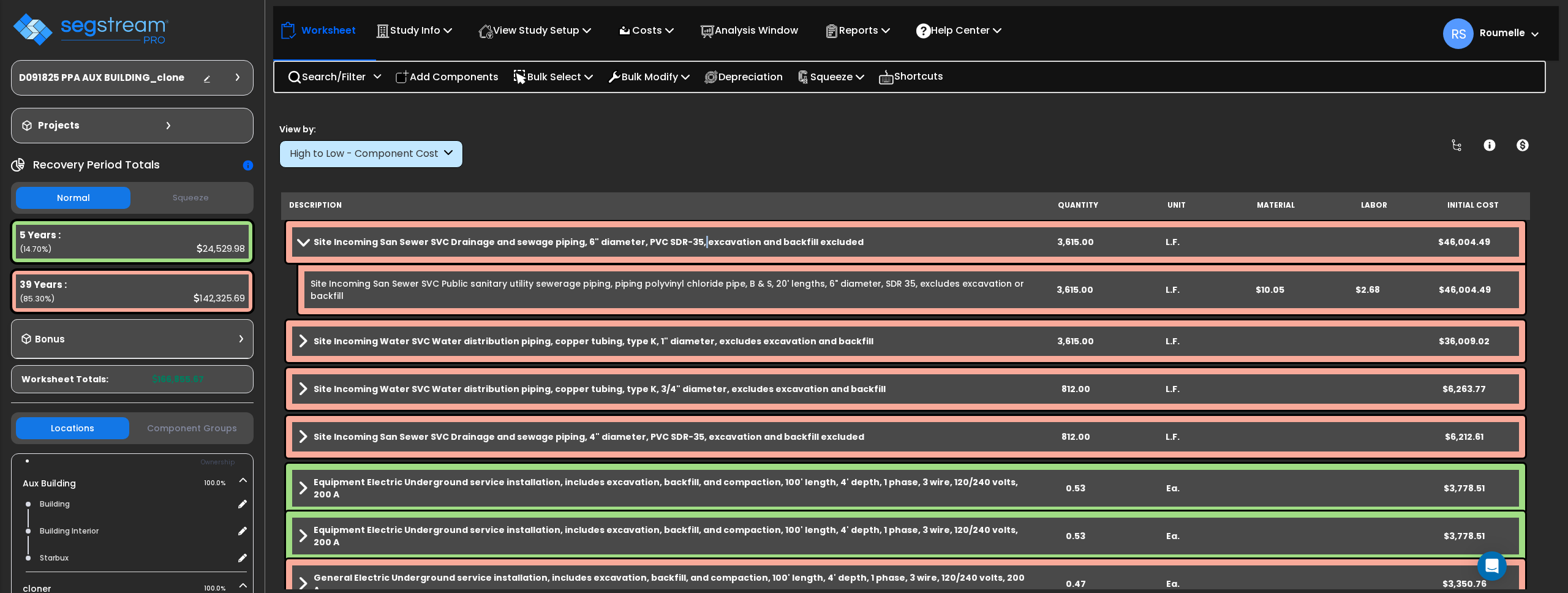
click at [685, 247] on b "Site Incoming San Sewer SVC Drainage and sewage piping, 6" diameter, PVC SDR-35…" at bounding box center [589, 242] width 550 height 12
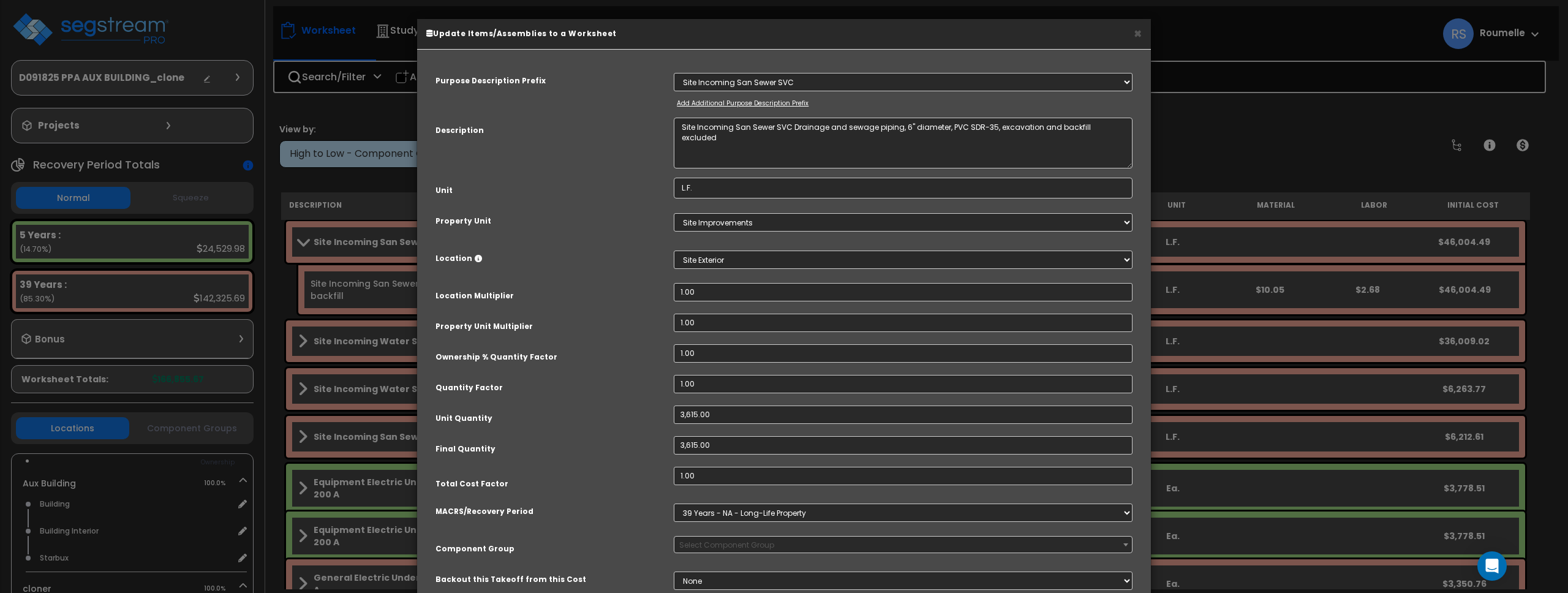
scroll to position [98, 0]
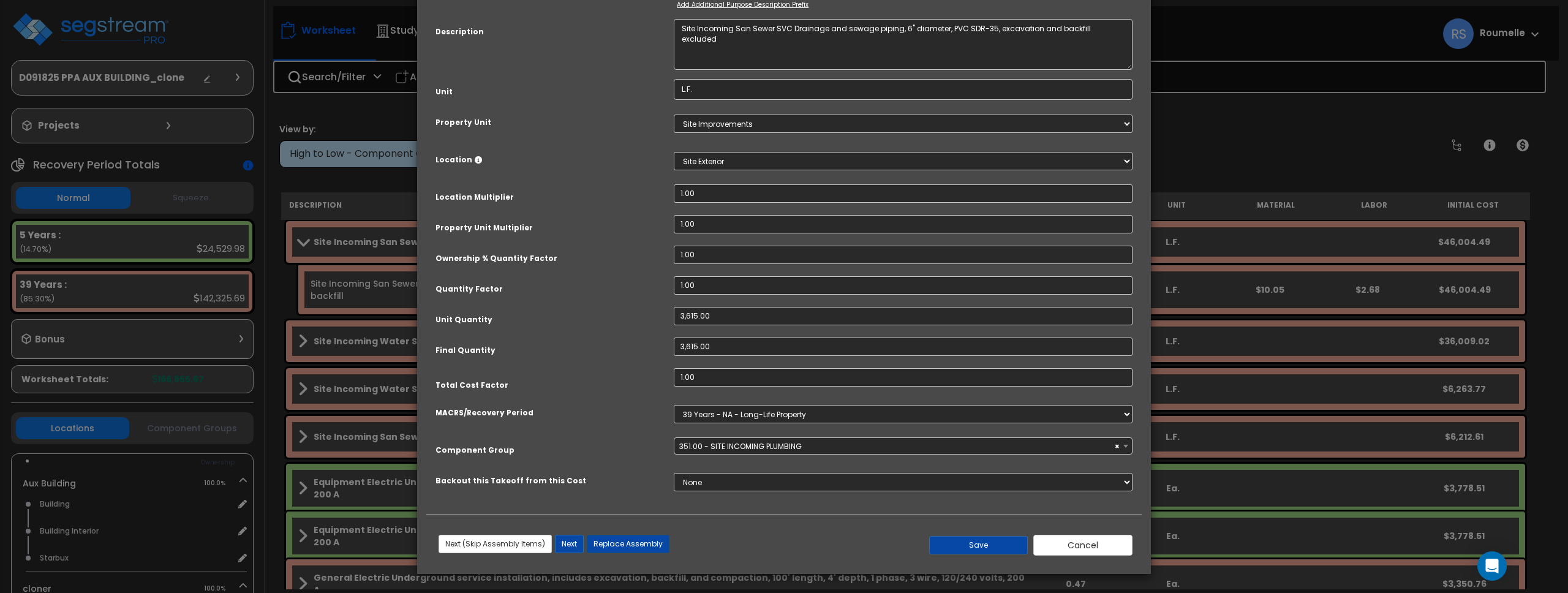
select select "86102"
